Goal: Task Accomplishment & Management: Manage account settings

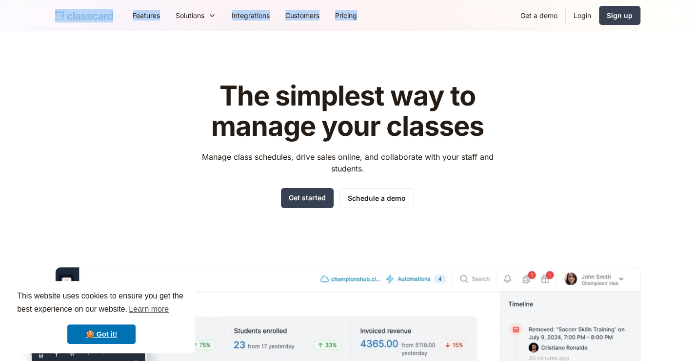
drag, startPoint x: 355, startPoint y: 34, endPoint x: 660, endPoint y: 15, distance: 306.0
click at [653, 11] on div "Features Resources Blog The latest industry news, updates and info. Customer st…" at bounding box center [347, 15] width 695 height 31
click at [587, 16] on link "Login" at bounding box center [582, 15] width 33 height 22
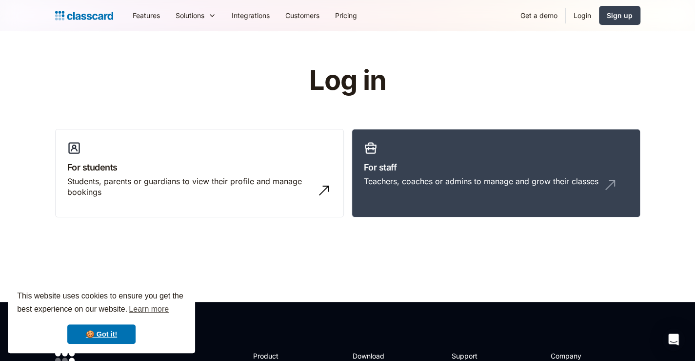
click at [590, 14] on link "Login" at bounding box center [582, 15] width 33 height 22
click at [518, 180] on div "Teachers, coaches or admins to manage and grow their classes" at bounding box center [481, 181] width 235 height 11
